Goal: Information Seeking & Learning: Learn about a topic

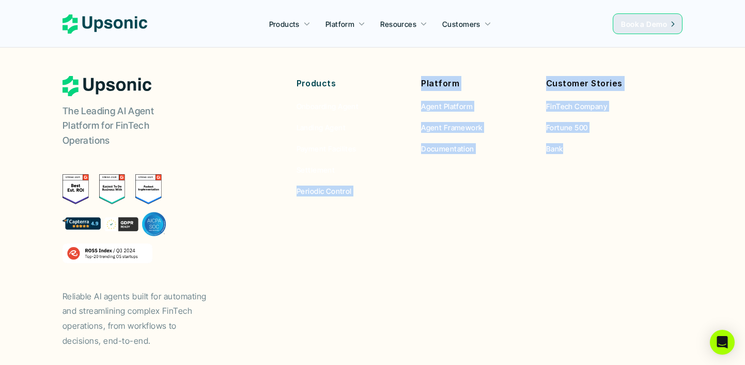
click at [333, 121] on footer "The Leading AI Agent Platform for FinTech Operations Reliable AI agents built f…" at bounding box center [372, 230] width 745 height 390
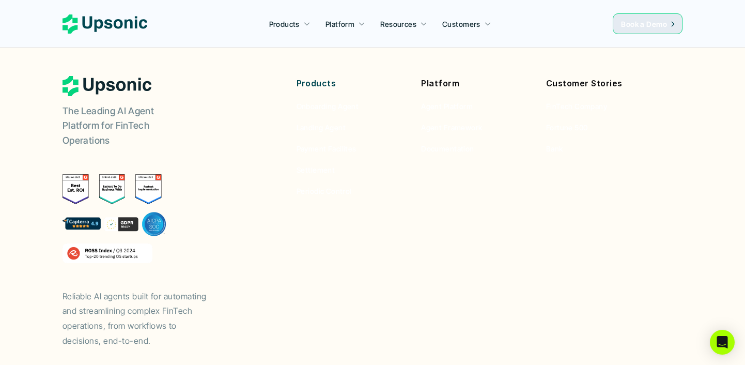
click at [735, 182] on footer "The Leading AI Agent Platform for FinTech Operations Reliable AI agents built f…" at bounding box center [372, 230] width 745 height 390
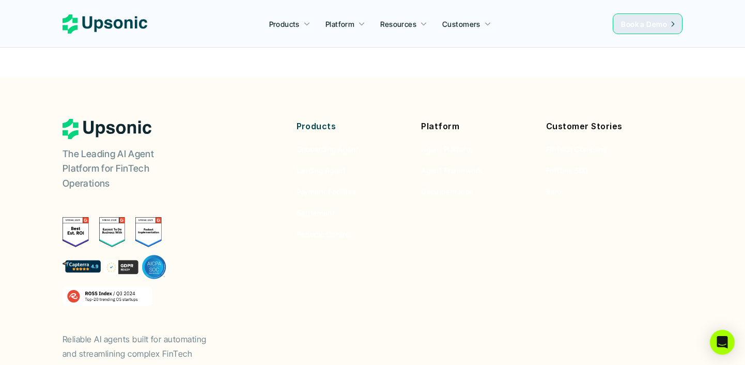
scroll to position [3839, 0]
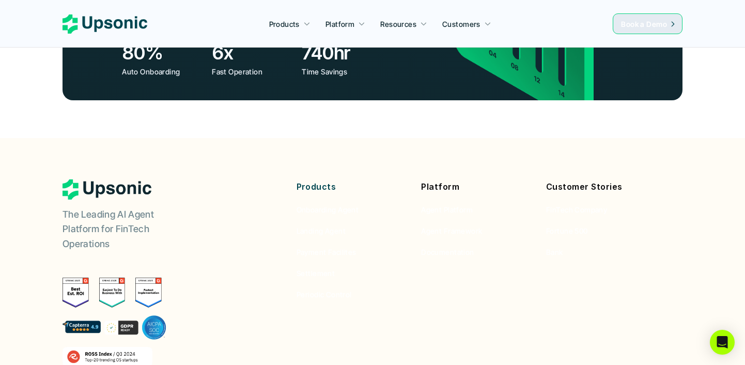
click at [600, 179] on p "Customer Stories" at bounding box center [600, 186] width 109 height 15
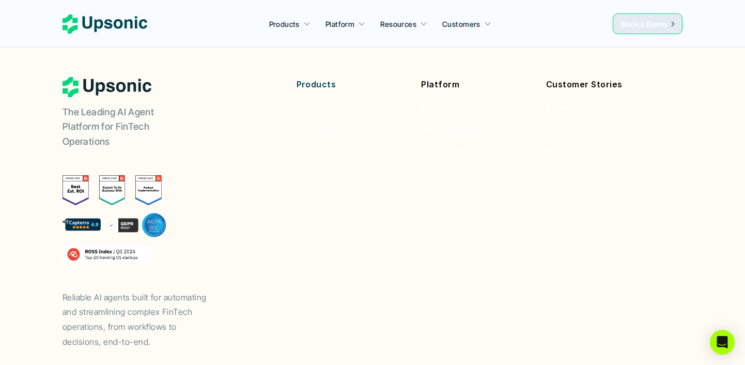
scroll to position [3942, 0]
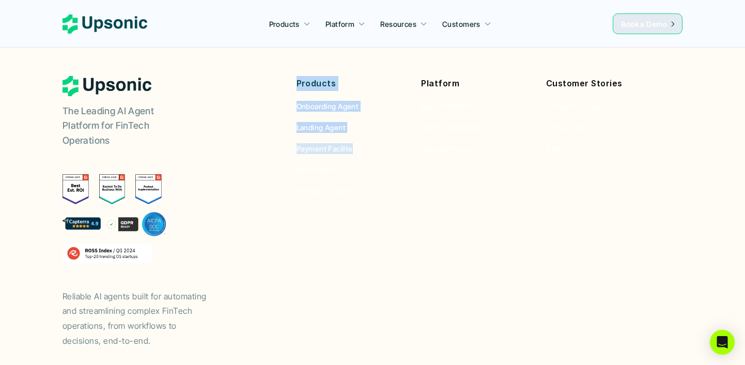
drag, startPoint x: 355, startPoint y: 291, endPoint x: 350, endPoint y: 93, distance: 197.9
click at [350, 93] on footer "The Leading AI Agent Platform for FinTech Operations Reliable AI agents built f…" at bounding box center [372, 230] width 745 height 390
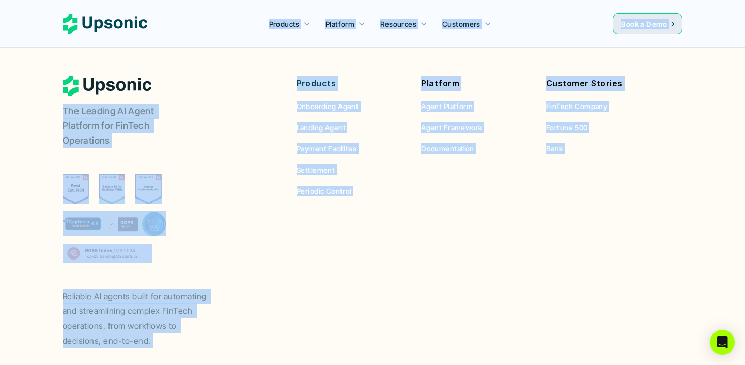
click at [737, 278] on footer "The Leading AI Agent Platform for FinTech Operations Reliable AI agents built f…" at bounding box center [372, 230] width 745 height 390
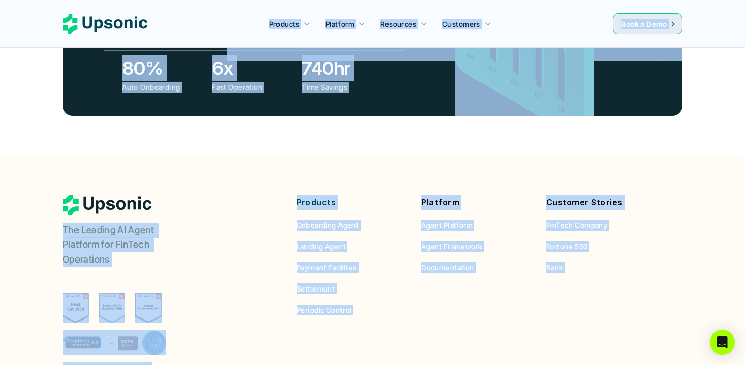
scroll to position [3819, 0]
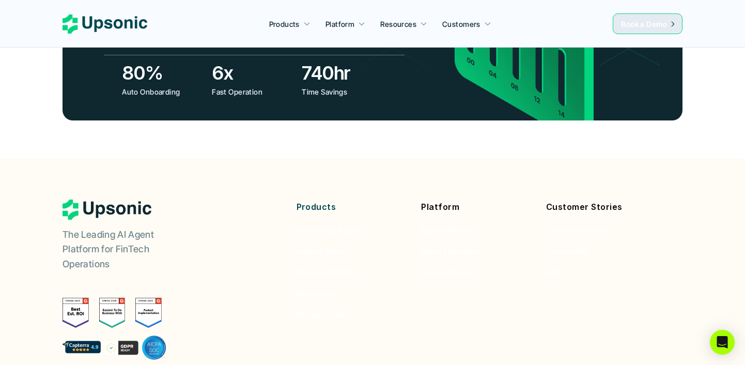
click at [710, 225] on footer "The Leading AI Agent Platform for FinTech Operations Reliable AI agents built f…" at bounding box center [372, 353] width 745 height 390
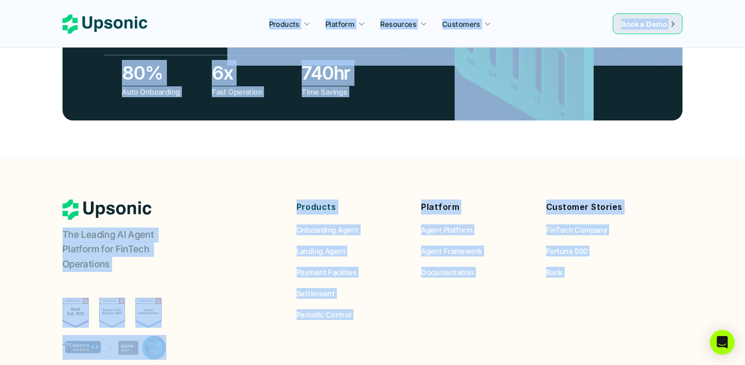
click at [710, 225] on footer "The Leading AI Agent Platform for FinTech Operations Reliable AI agents built f…" at bounding box center [372, 353] width 745 height 390
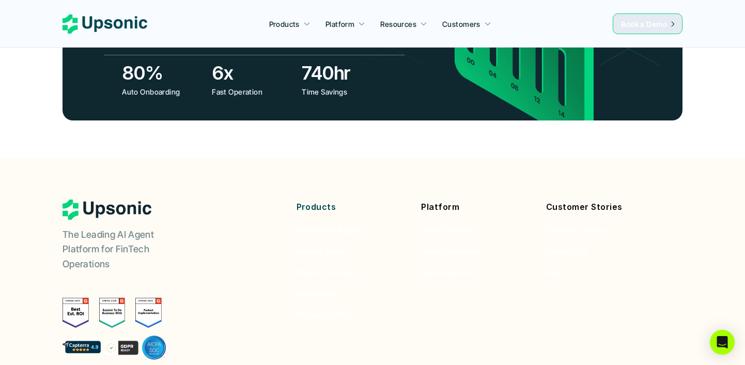
click at [199, 241] on div "The Leading AI Agent Platform for FinTech Operations Reliable AI agents built f…" at bounding box center [165, 335] width 207 height 272
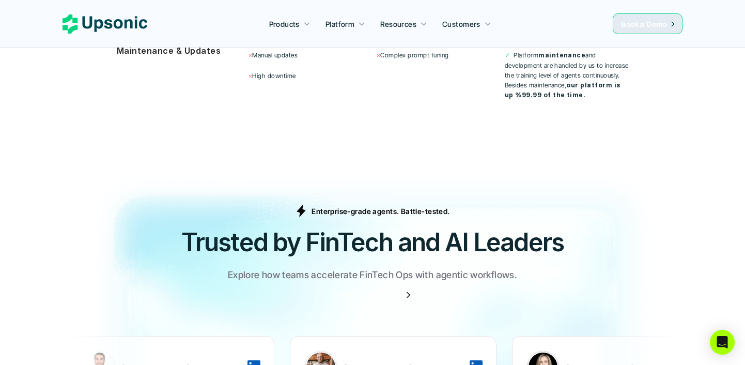
scroll to position [3254, 0]
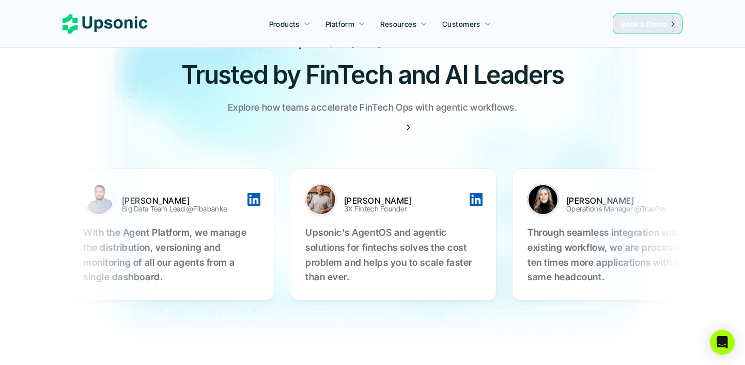
drag, startPoint x: 496, startPoint y: 197, endPoint x: 293, endPoint y: 183, distance: 203.0
click at [296, 187] on div "Talha Kilic Big Data Team Lead @Fibabanka With the Agent Platform, we manage th…" at bounding box center [388, 234] width 651 height 155
click at [467, 96] on div "Enterprise-grade agents. Battle-tested. Trusted by FinTech and AI Leaders Explo…" at bounding box center [372, 84] width 620 height 95
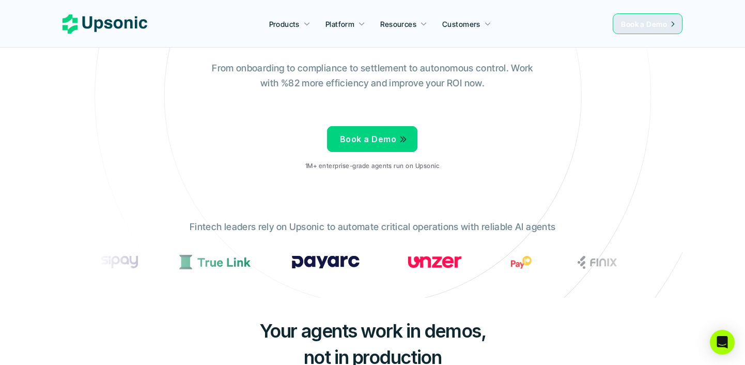
scroll to position [0, 0]
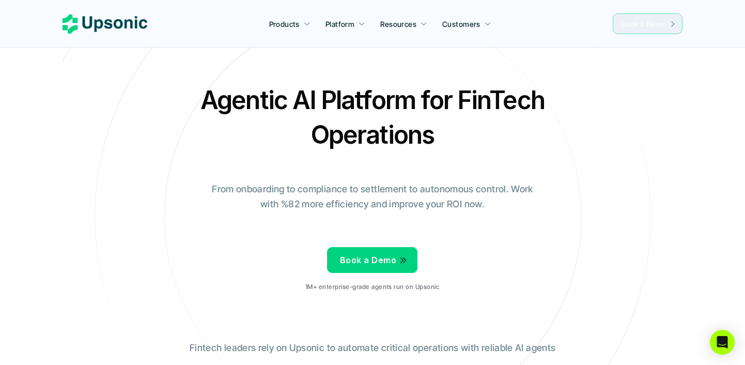
click at [657, 22] on span "Book a Demo" at bounding box center [644, 24] width 46 height 9
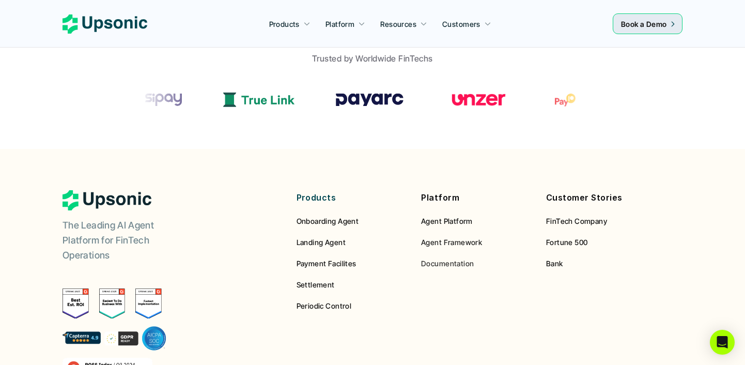
scroll to position [835, 0]
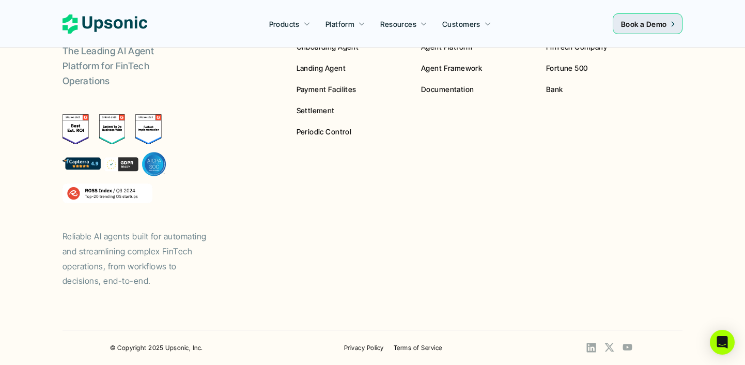
click at [107, 22] on use at bounding box center [104, 23] width 85 height 19
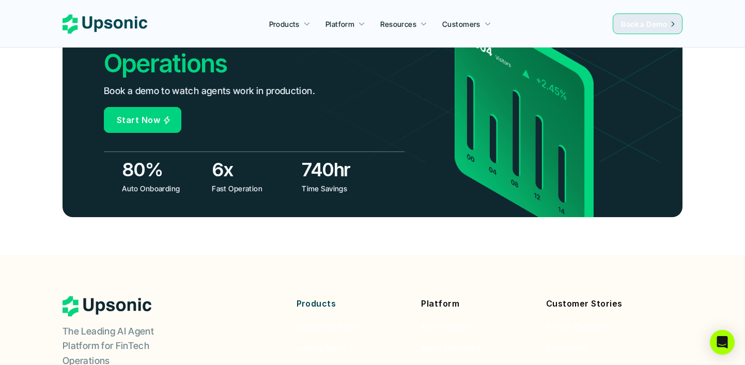
scroll to position [3942, 0]
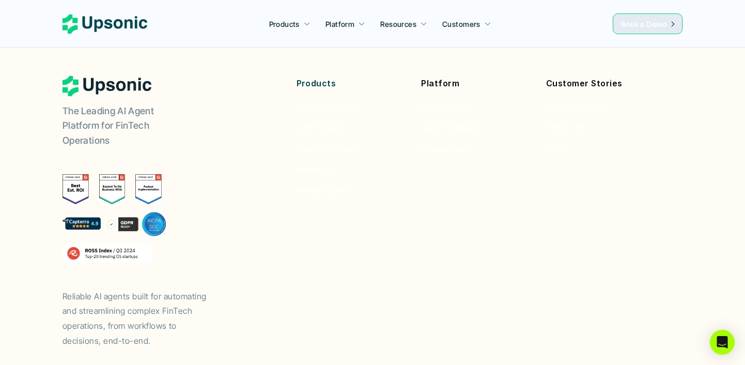
drag, startPoint x: 332, startPoint y: 198, endPoint x: 497, endPoint y: 281, distance: 184.8
click at [497, 281] on div "The Leading AI Agent Platform for FinTech Operations Reliable AI agents built f…" at bounding box center [372, 212] width 620 height 272
click at [491, 280] on div "The Leading AI Agent Platform for FinTech Operations Reliable AI agents built f…" at bounding box center [372, 212] width 620 height 272
click at [113, 18] on icon at bounding box center [104, 23] width 85 height 19
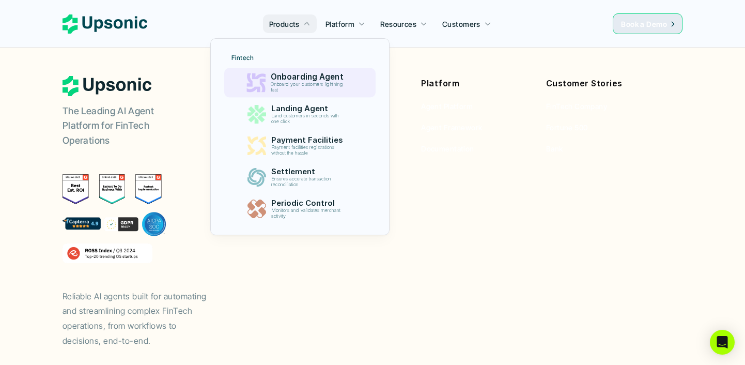
click at [299, 80] on p "Onboarding Agent" at bounding box center [308, 76] width 77 height 9
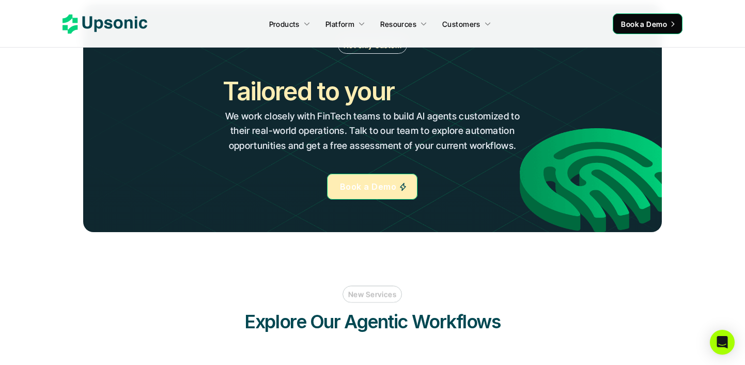
scroll to position [2178, 0]
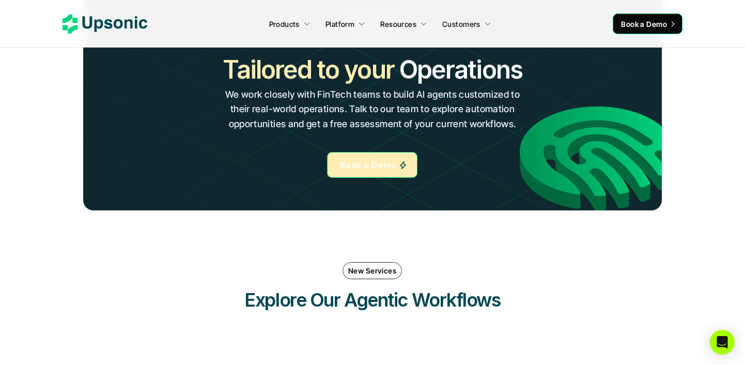
drag, startPoint x: 506, startPoint y: 312, endPoint x: 347, endPoint y: 262, distance: 166.6
click at [347, 262] on div "New Services Explore Our Agentic Workflows" at bounding box center [372, 287] width 620 height 71
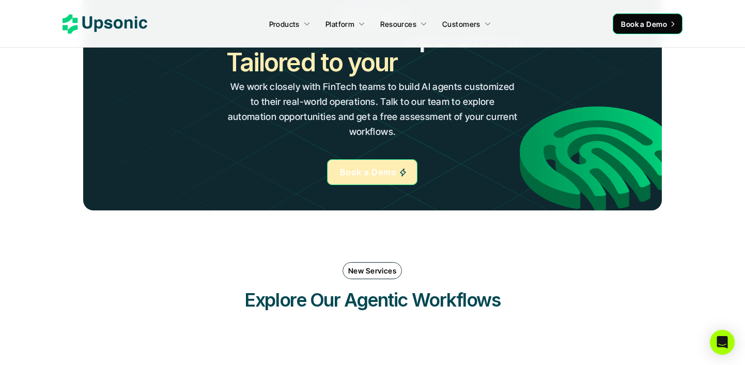
click at [482, 296] on h3 "Explore Our Agentic Workflows" at bounding box center [372, 300] width 310 height 26
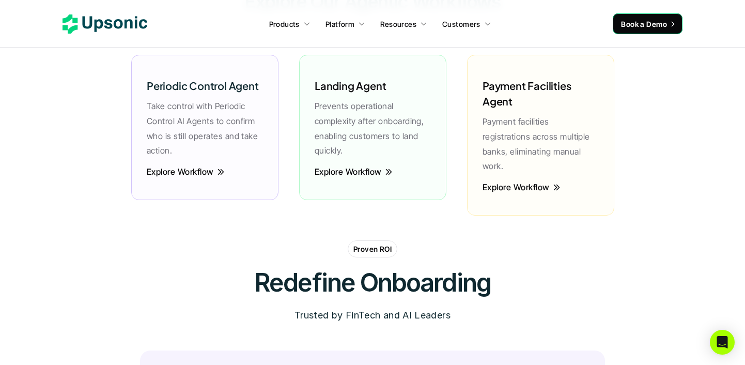
scroll to position [2423, 0]
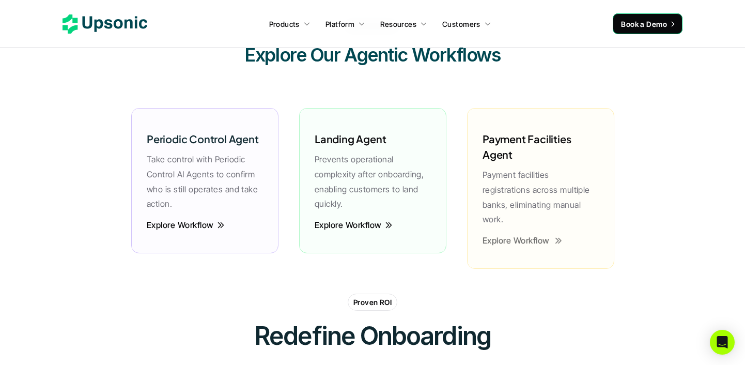
click at [532, 174] on p "Payment facilities registrations across multiple banks, eliminating manual work." at bounding box center [540, 196] width 116 height 59
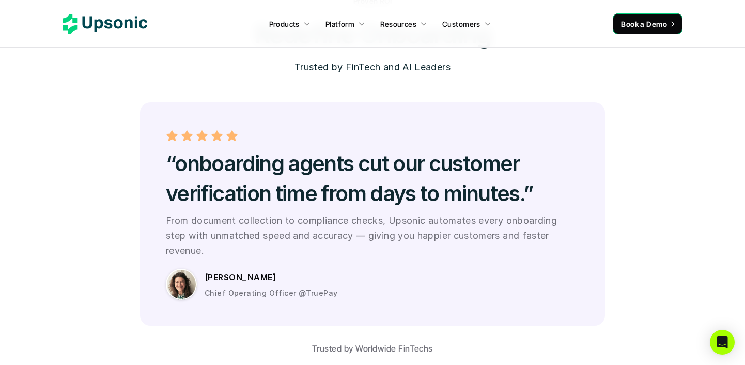
scroll to position [2700, 0]
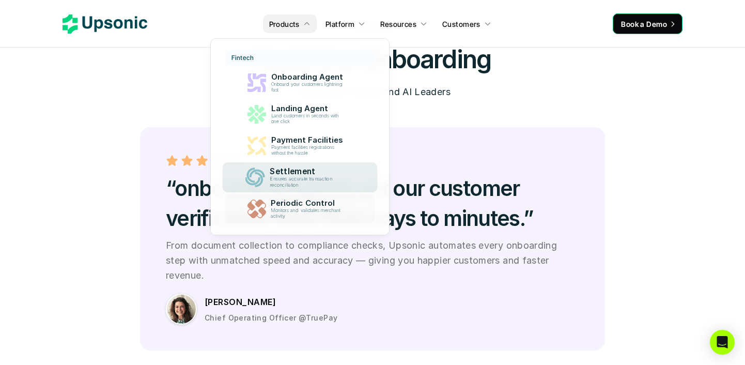
click at [309, 217] on p "Monitors and validates merchant activity" at bounding box center [308, 213] width 75 height 11
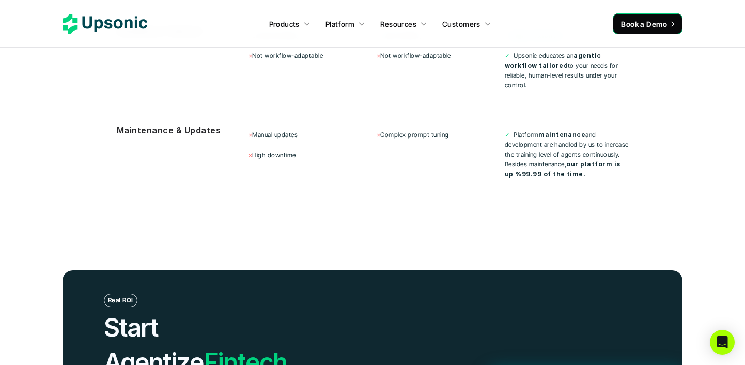
scroll to position [3548, 0]
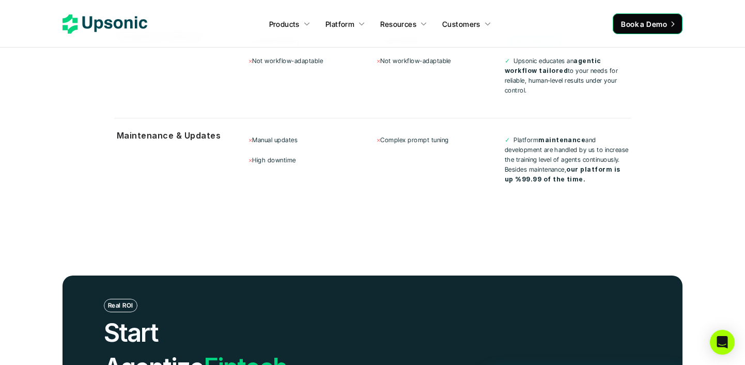
drag, startPoint x: 573, startPoint y: 156, endPoint x: 487, endPoint y: 111, distance: 97.7
click at [487, 128] on div "× Manual updates × High downtime × Complex prompt tuning ✓ Platform maintenance…" at bounding box center [439, 159] width 382 height 63
drag, startPoint x: 536, startPoint y: 123, endPoint x: 536, endPoint y: 226, distance: 102.8
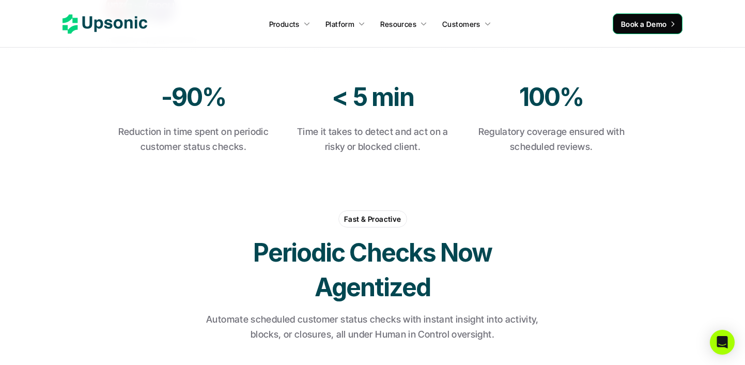
scroll to position [0, 0]
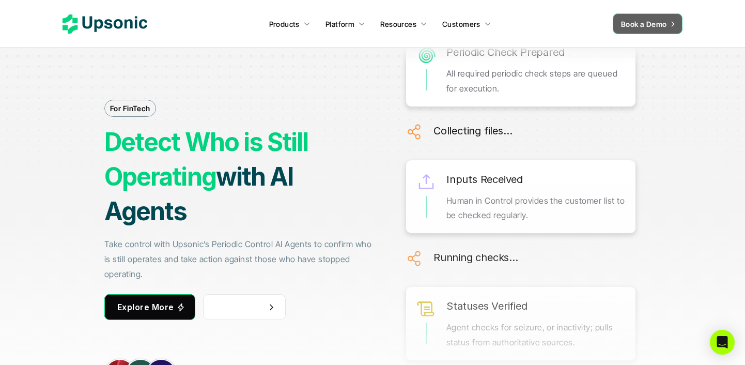
click at [648, 25] on span "Book a Demo" at bounding box center [644, 24] width 46 height 9
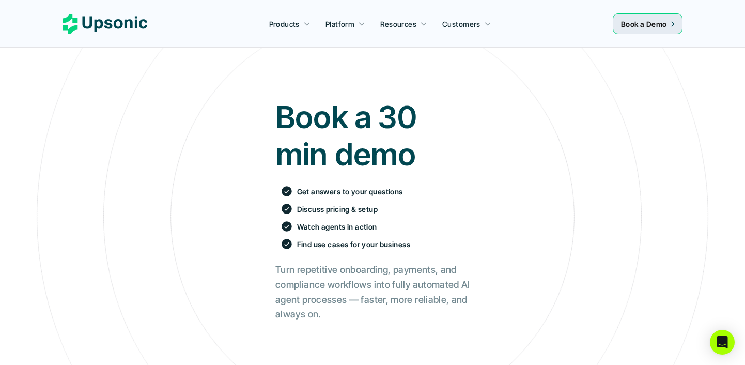
click at [127, 17] on icon at bounding box center [104, 23] width 85 height 19
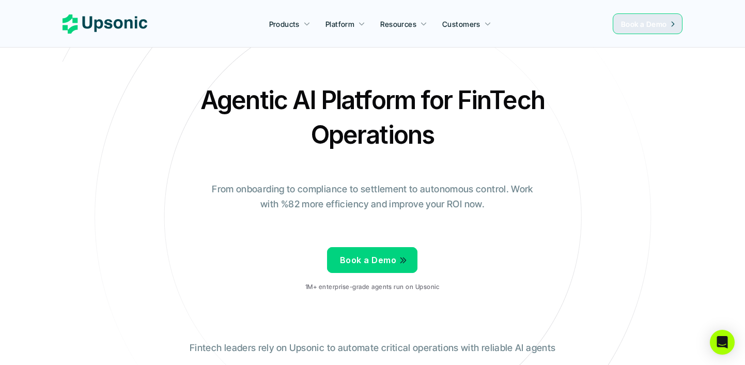
click at [649, 29] on link "Book a Demo" at bounding box center [648, 23] width 70 height 21
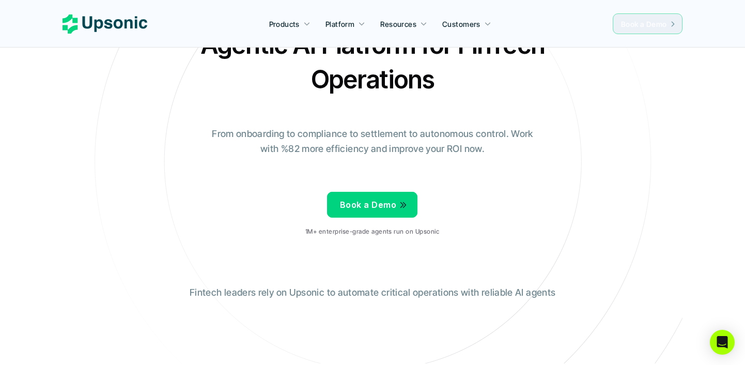
scroll to position [56, 0]
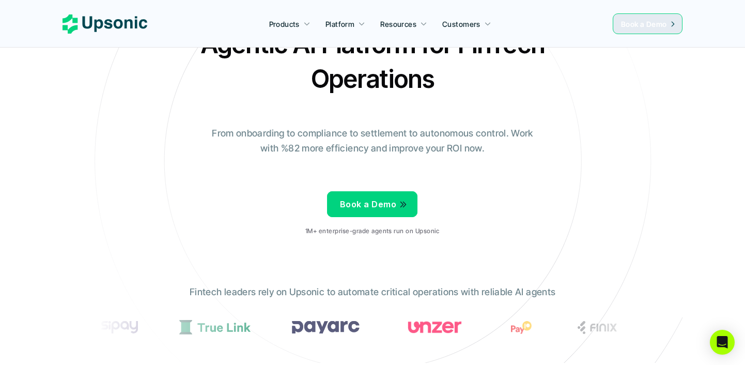
click at [378, 197] on p "Book a Demo" at bounding box center [368, 204] width 56 height 15
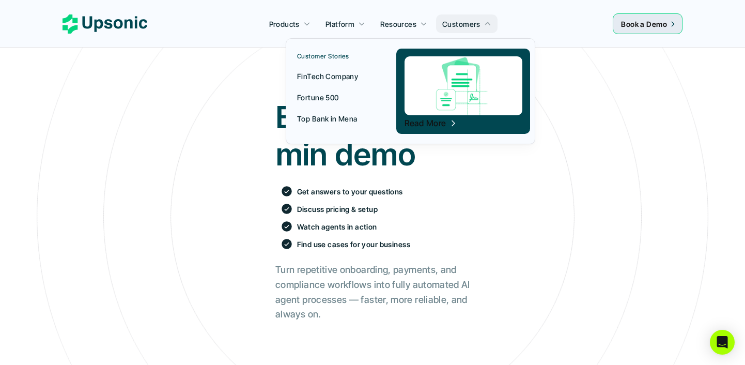
click at [439, 105] on img at bounding box center [463, 85] width 118 height 59
click at [328, 77] on p "FinTech Company" at bounding box center [327, 76] width 61 height 11
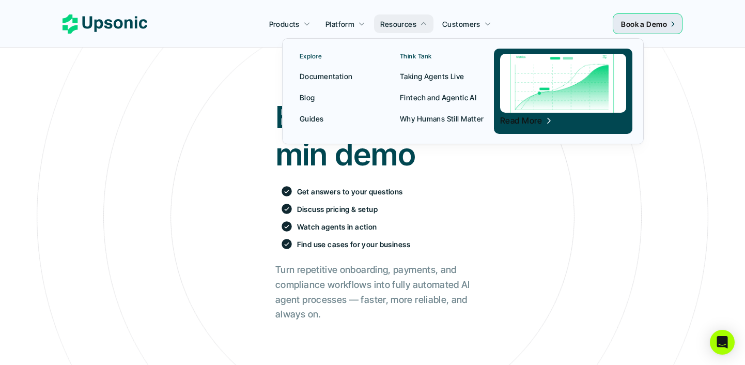
click at [334, 77] on p "Documentation" at bounding box center [326, 76] width 53 height 11
click at [310, 101] on p "Blog" at bounding box center [307, 97] width 15 height 11
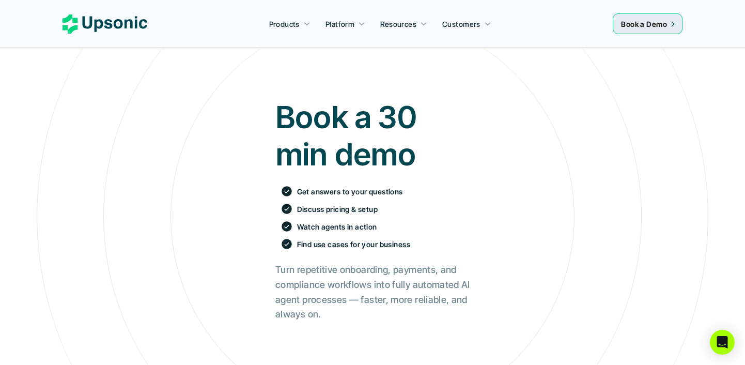
click at [108, 25] on icon at bounding box center [104, 23] width 85 height 19
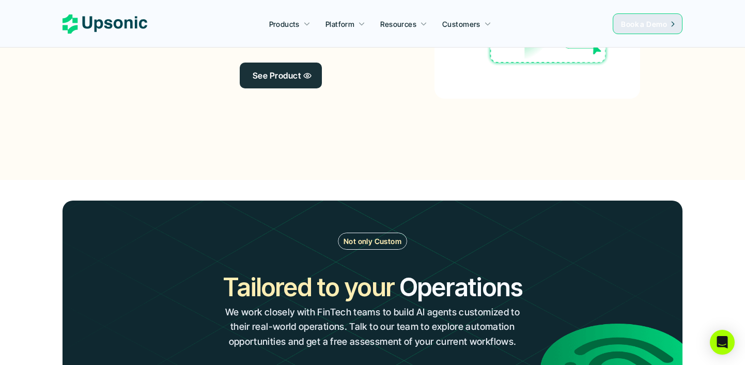
scroll to position [1002, 0]
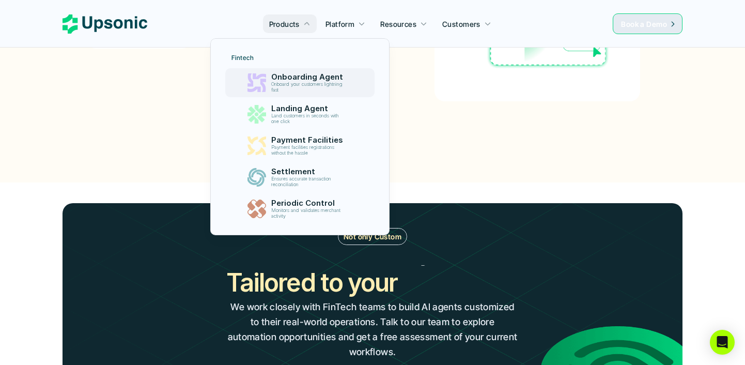
click at [285, 98] on div "Fintech Onboarding Agent Onboard your customers lightning fast Landing Agent La…" at bounding box center [299, 136] width 149 height 173
click at [293, 85] on p "Onboard your customers lightning fast" at bounding box center [308, 87] width 75 height 11
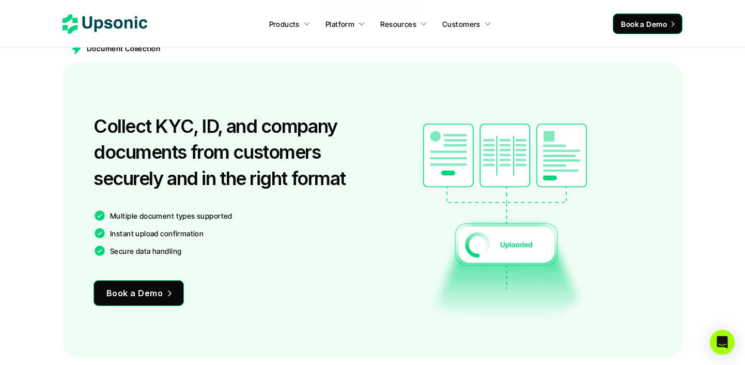
scroll to position [604, 0]
click at [627, 102] on div at bounding box center [509, 209] width 284 height 232
click at [142, 11] on nav "Products Platform Resources Customers Book a Demo" at bounding box center [372, 24] width 745 height 48
click at [136, 25] on use at bounding box center [104, 23] width 85 height 19
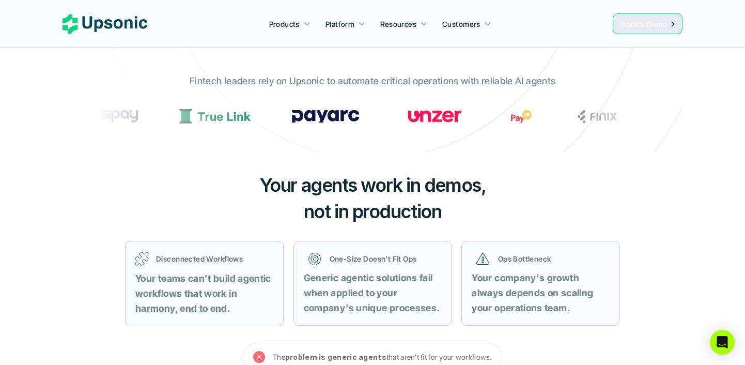
scroll to position [322, 0]
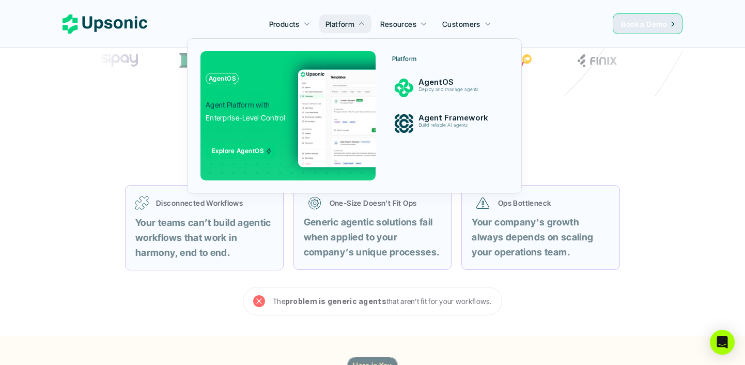
click at [246, 124] on div "AgentOS Agent Platform with Enterprise-Level Control Explore AgentOS" at bounding box center [264, 116] width 116 height 86
click at [430, 88] on p "Deploy and manage agents" at bounding box center [455, 90] width 75 height 6
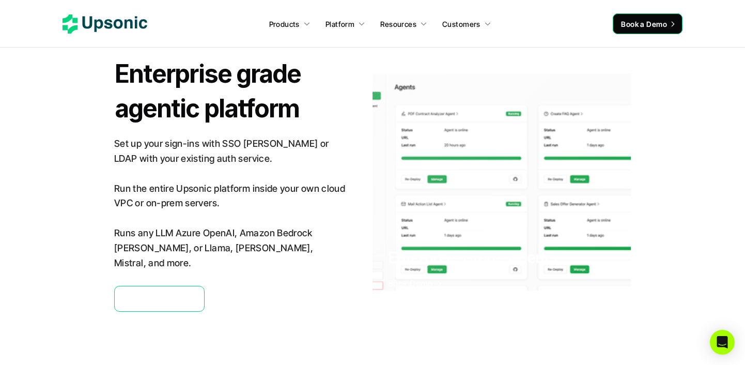
scroll to position [2422, 0]
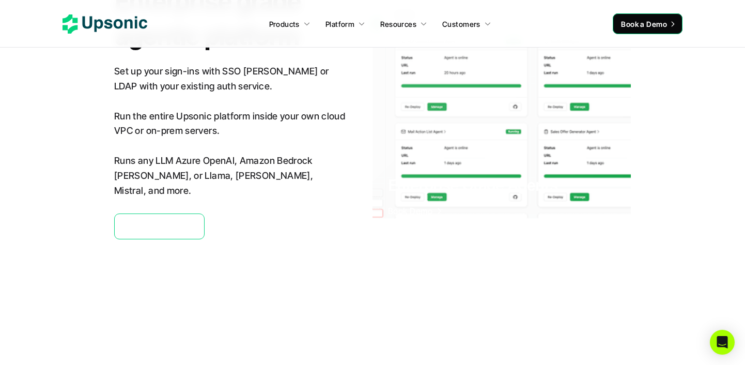
click at [409, 145] on div at bounding box center [501, 137] width 258 height 224
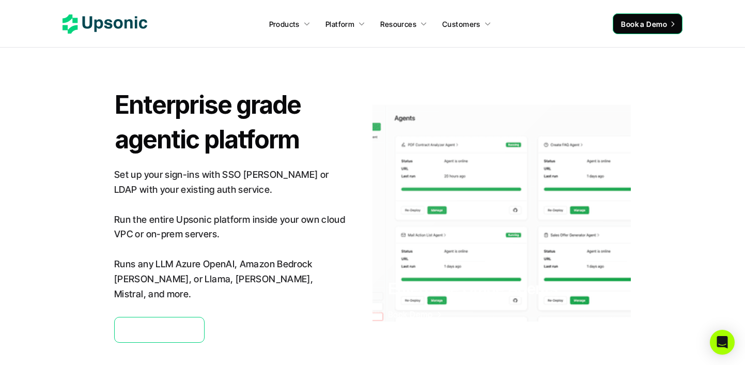
scroll to position [2318, 0]
click at [443, 207] on div at bounding box center [501, 215] width 258 height 240
click at [321, 189] on p "Set up your sign-ins with SSO SAML or LDAP with your existing auth service. Run…" at bounding box center [230, 235] width 232 height 134
click at [449, 208] on div at bounding box center [501, 220] width 258 height 238
click at [287, 174] on p "Set up your sign-ins with SSO SAML or LDAP with your existing auth service. Run…" at bounding box center [230, 235] width 232 height 134
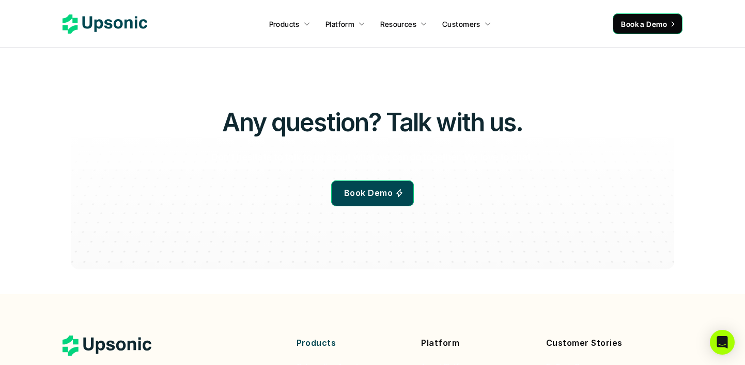
scroll to position [2737, 0]
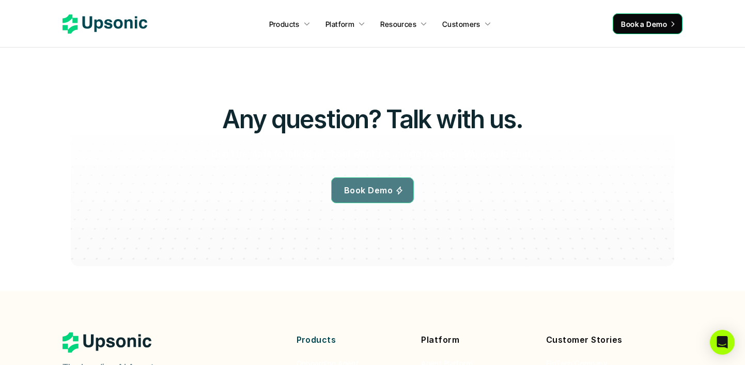
click at [471, 158] on div at bounding box center [372, 202] width 724 height 130
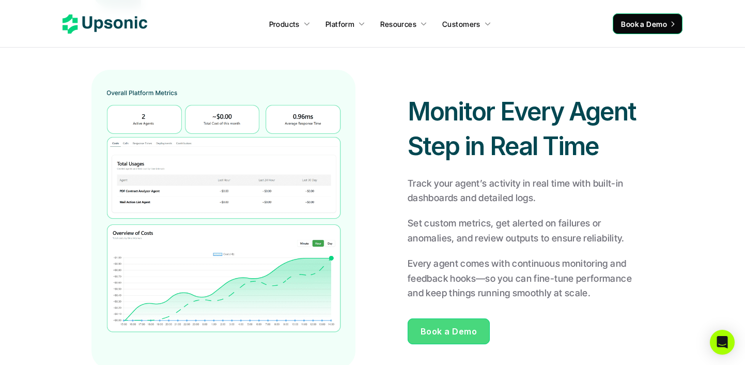
scroll to position [1136, 0]
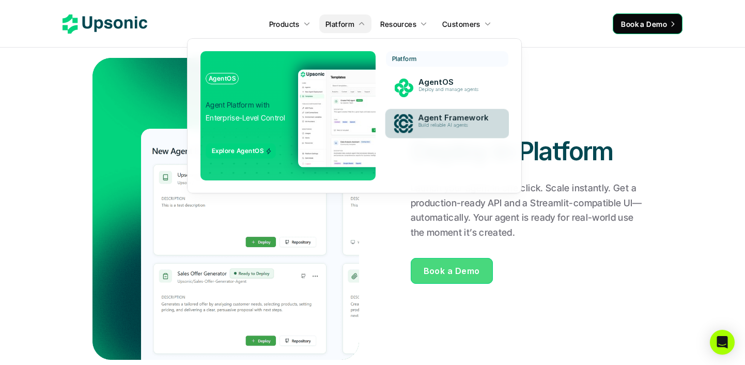
click at [441, 109] on link "Agent Framework Build reliable AI agents" at bounding box center [447, 123] width 124 height 29
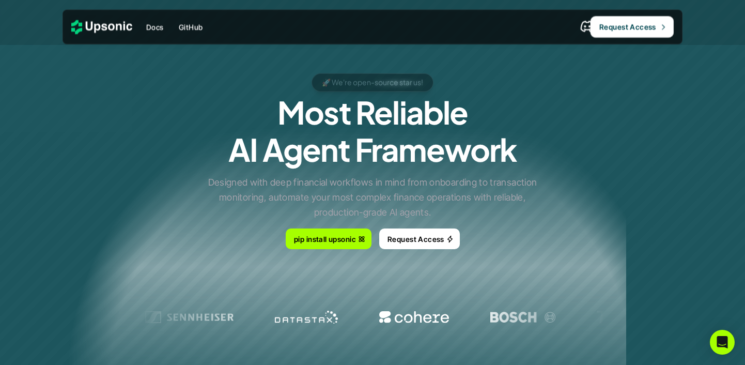
scroll to position [1136, 0]
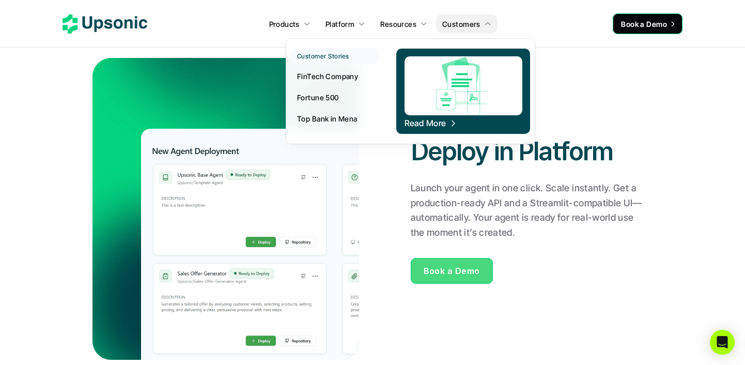
click at [325, 77] on p "FinTech Company" at bounding box center [327, 76] width 61 height 11
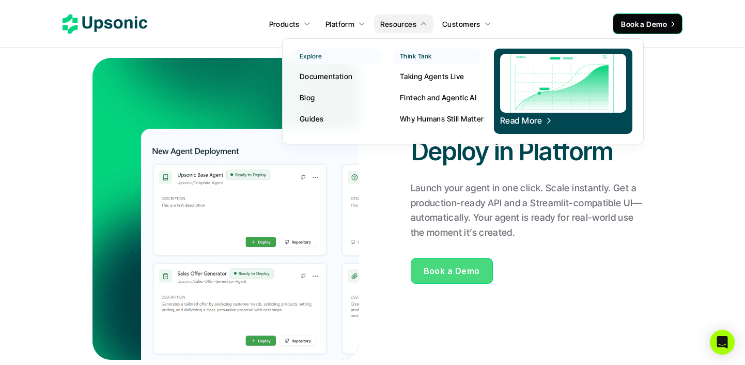
click at [310, 99] on p "Blog" at bounding box center [307, 97] width 15 height 11
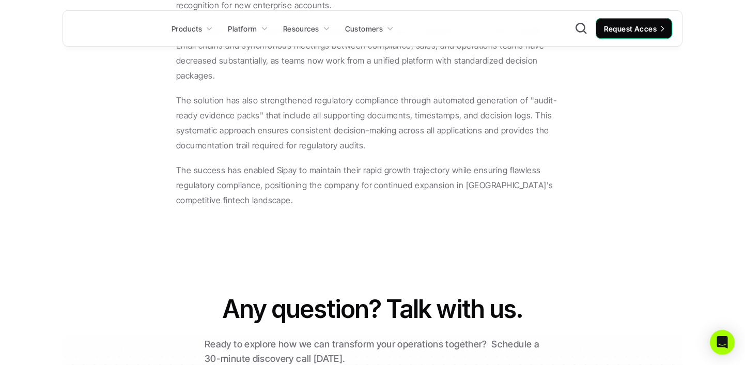
scroll to position [1840, 0]
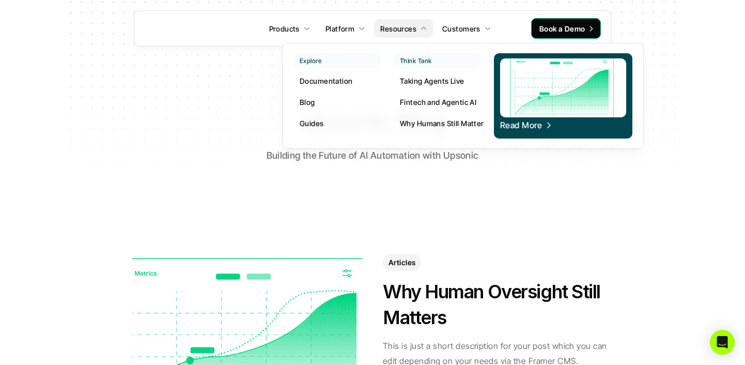
click at [312, 126] on p "Guides" at bounding box center [312, 123] width 24 height 11
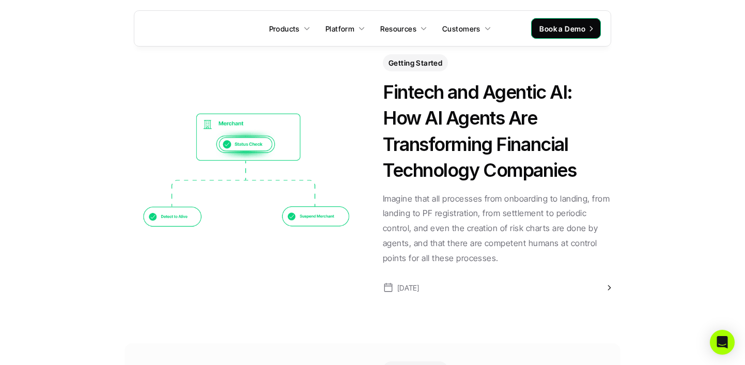
scroll to position [149, 0]
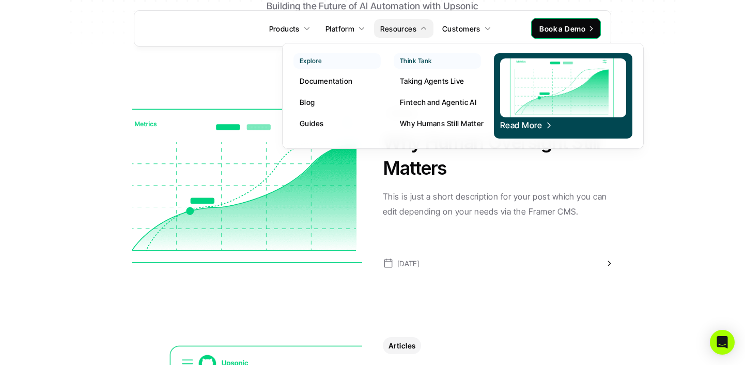
click at [428, 81] on p "Taking Agents Live" at bounding box center [432, 80] width 65 height 11
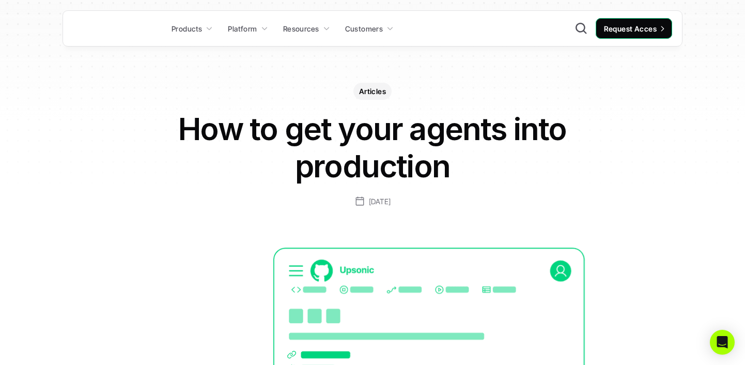
click at [132, 25] on link at bounding box center [115, 29] width 85 height 20
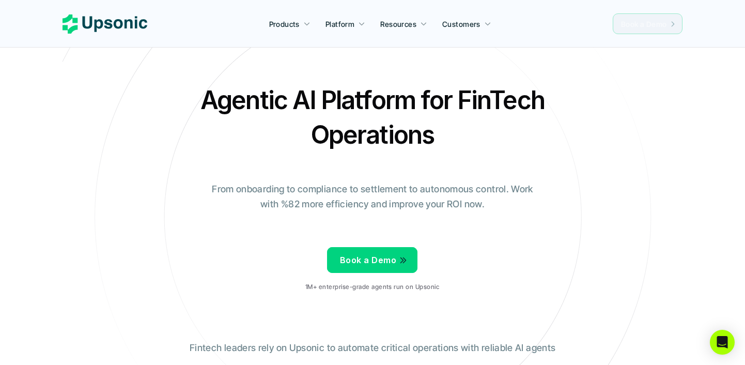
click at [659, 23] on span "Book a Demo" at bounding box center [644, 24] width 46 height 9
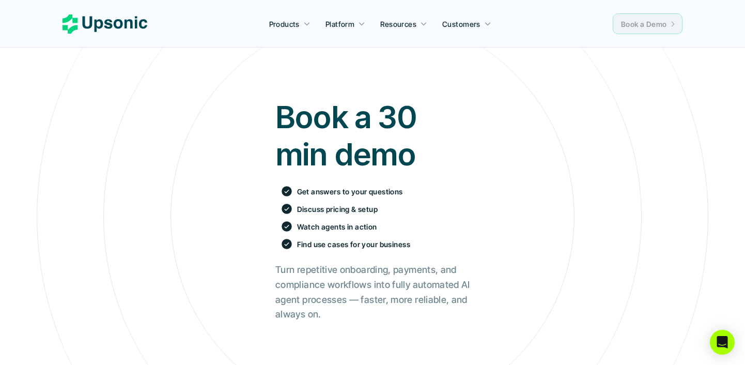
click at [660, 14] on link "Book a Demo" at bounding box center [648, 23] width 70 height 21
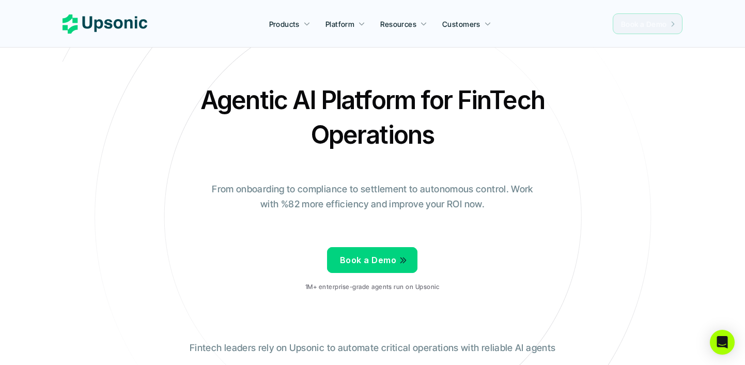
click at [646, 14] on link "Book a Demo" at bounding box center [648, 23] width 70 height 21
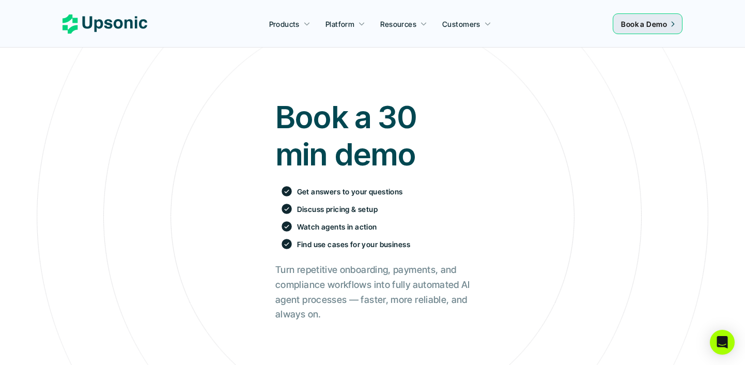
click at [105, 20] on use at bounding box center [104, 23] width 85 height 19
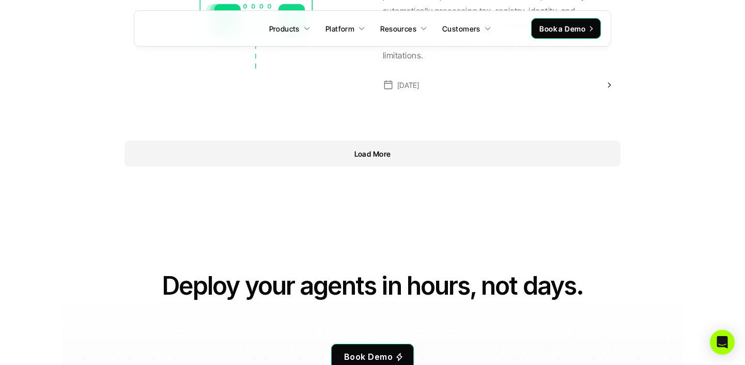
scroll to position [1174, 0]
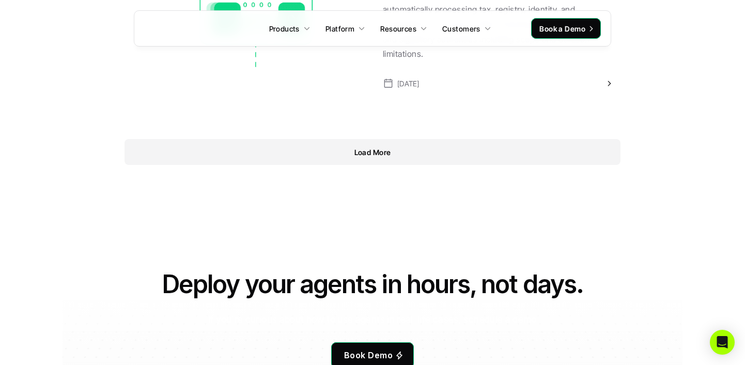
click at [376, 147] on p "Load More" at bounding box center [372, 152] width 37 height 11
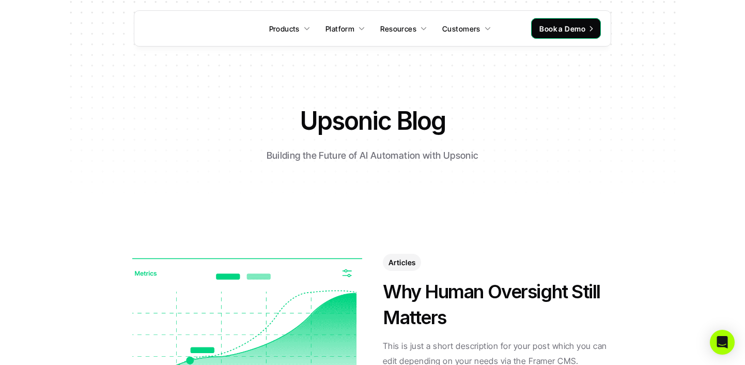
scroll to position [183, 0]
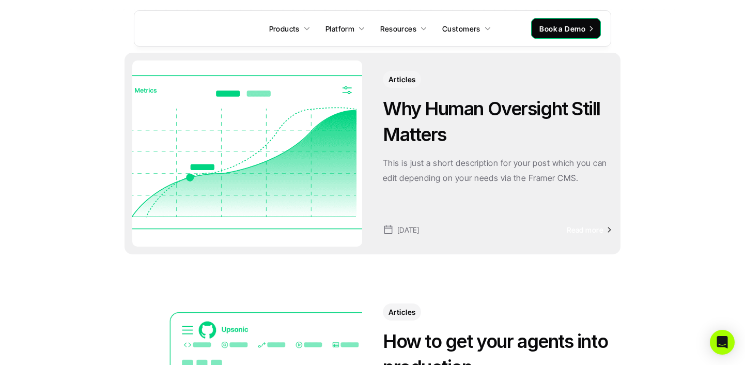
click at [460, 133] on h3 "Why Human Oversight Still Matters" at bounding box center [498, 122] width 230 height 52
